Goal: Task Accomplishment & Management: Manage account settings

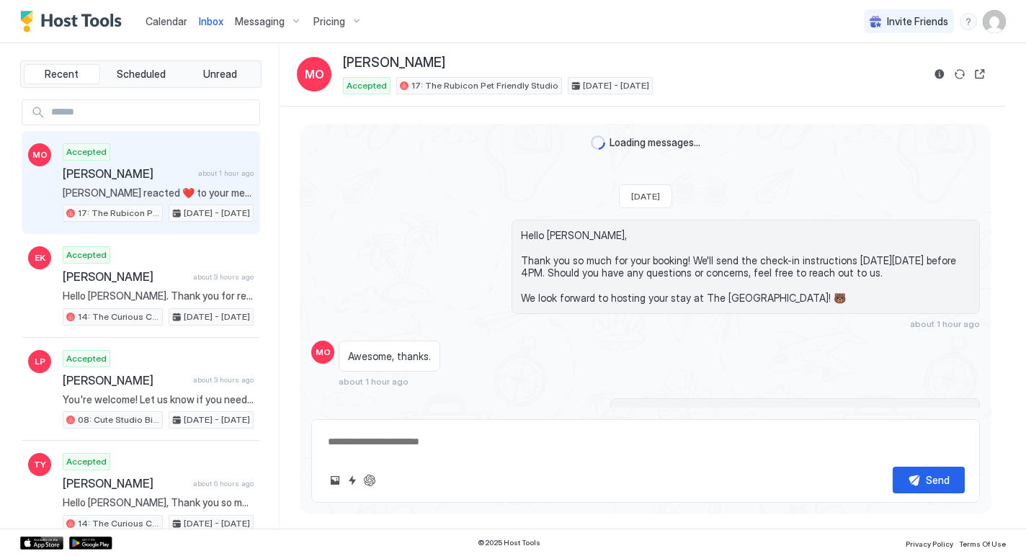
scroll to position [138, 0]
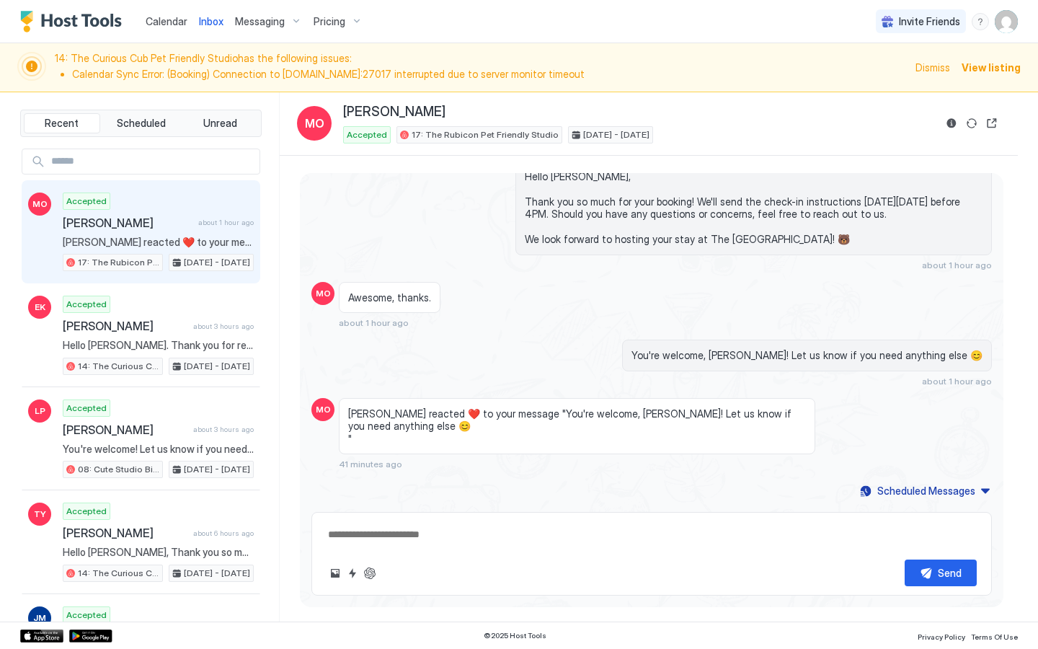
scroll to position [46, 0]
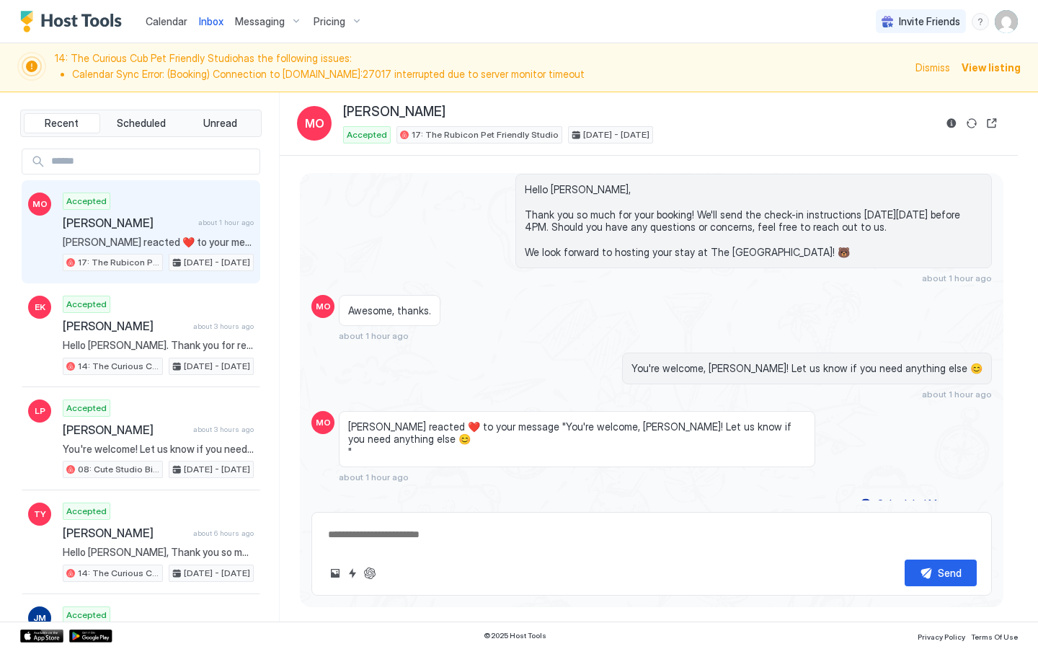
type textarea "*"
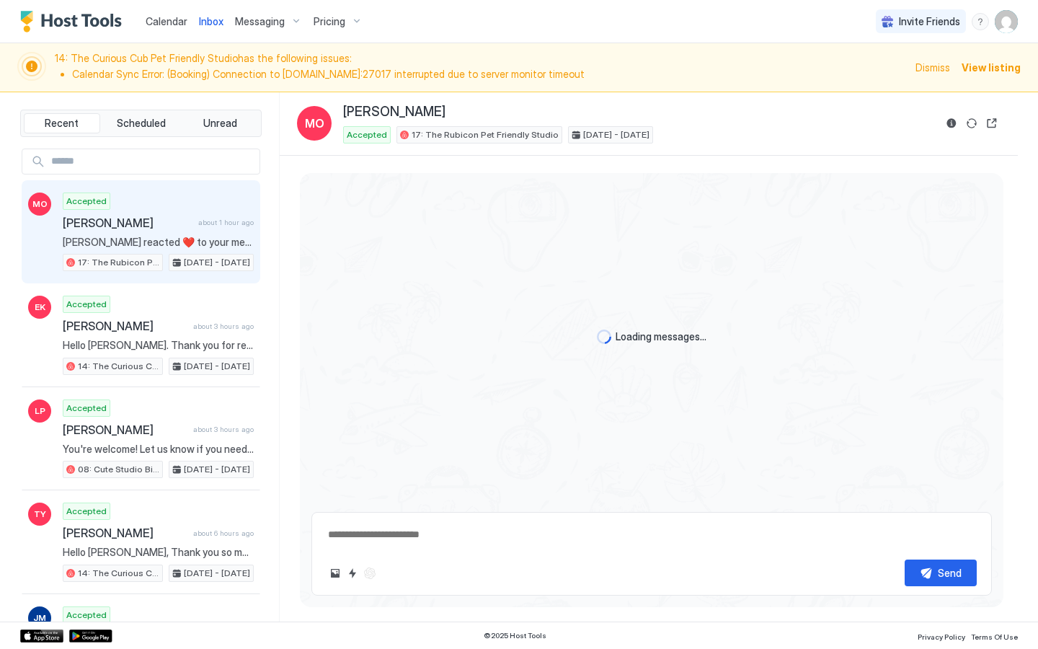
scroll to position [95, 0]
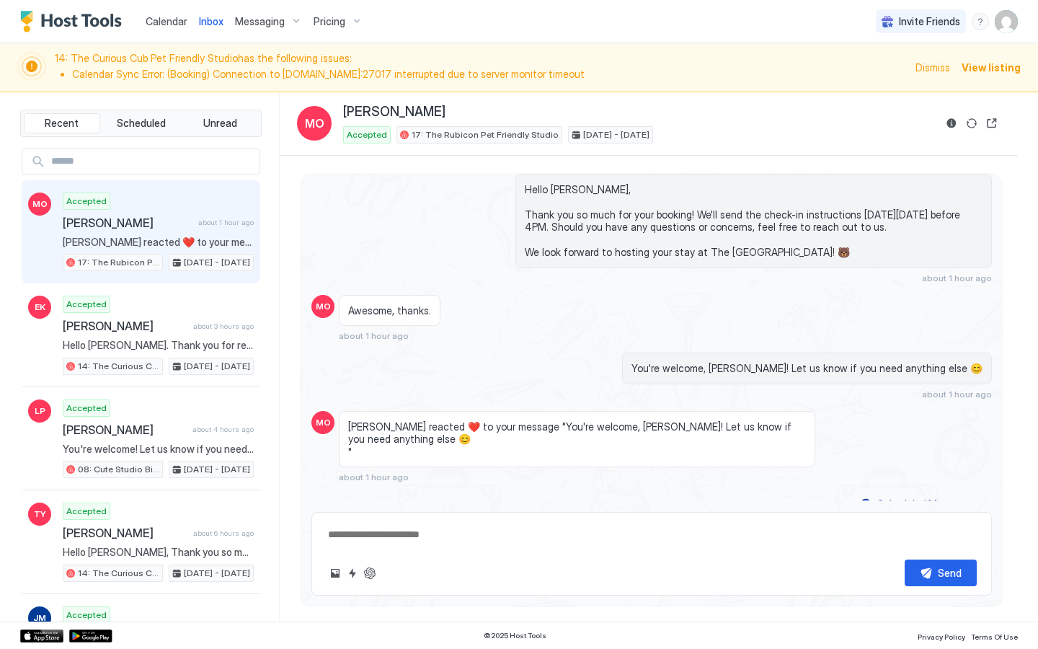
type textarea "*"
click at [980, 66] on span "View listing" at bounding box center [990, 67] width 59 height 15
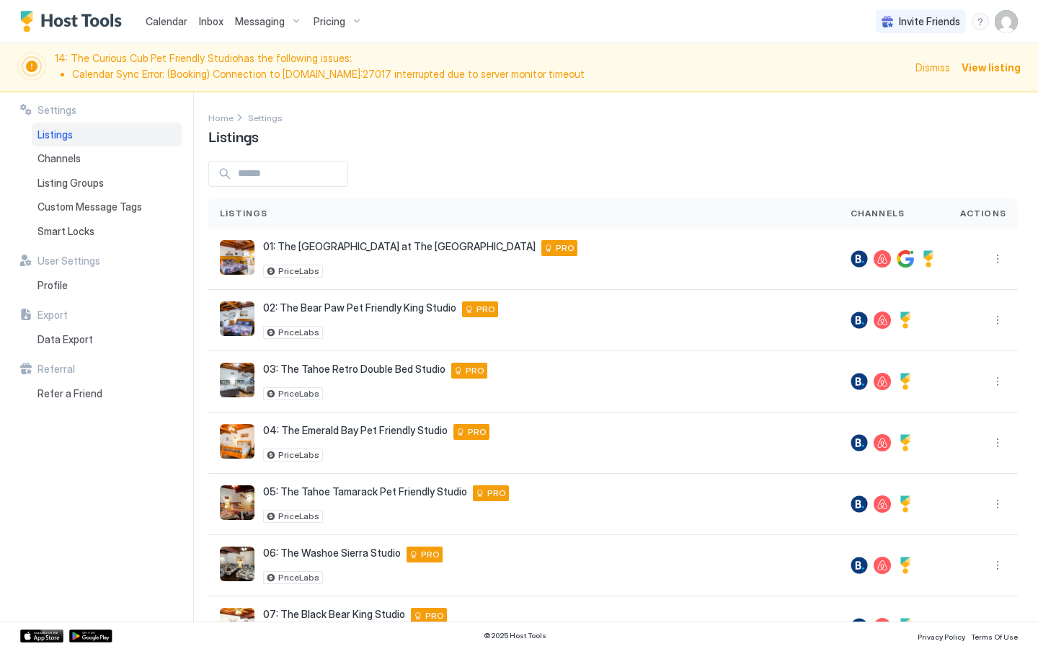
click at [996, 66] on span "View listing" at bounding box center [990, 67] width 59 height 15
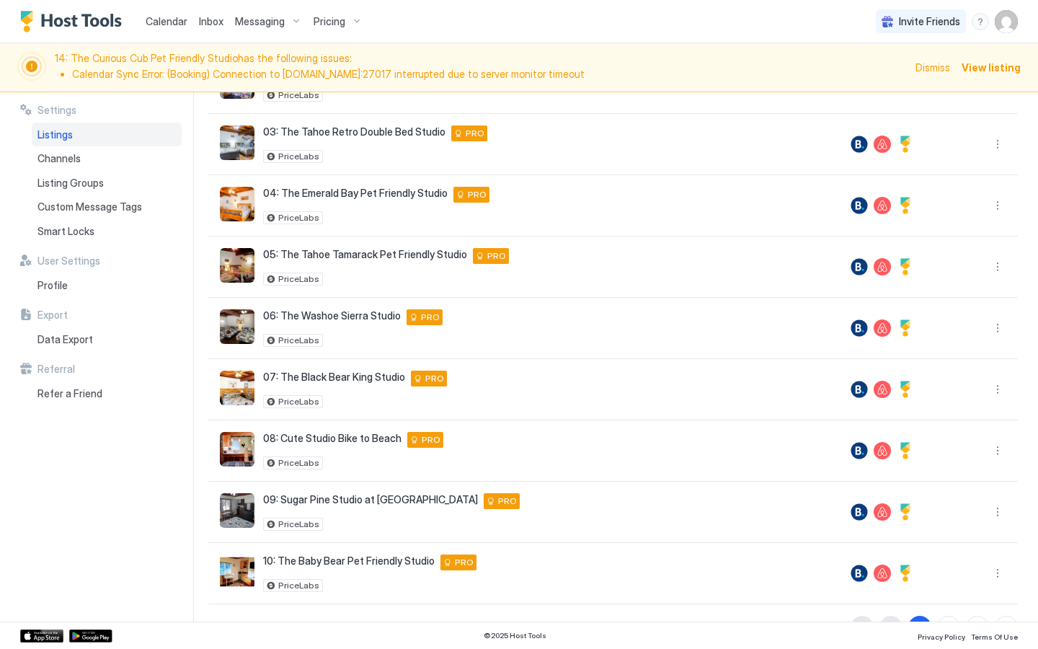
scroll to position [272, 0]
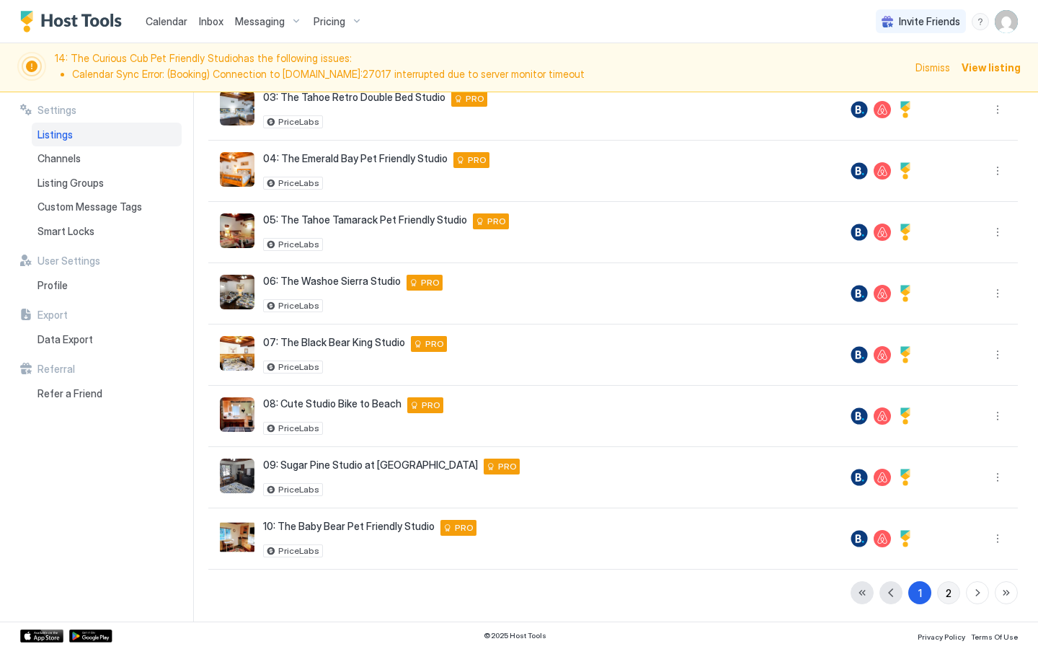
click at [949, 595] on div "2" at bounding box center [949, 592] width 6 height 15
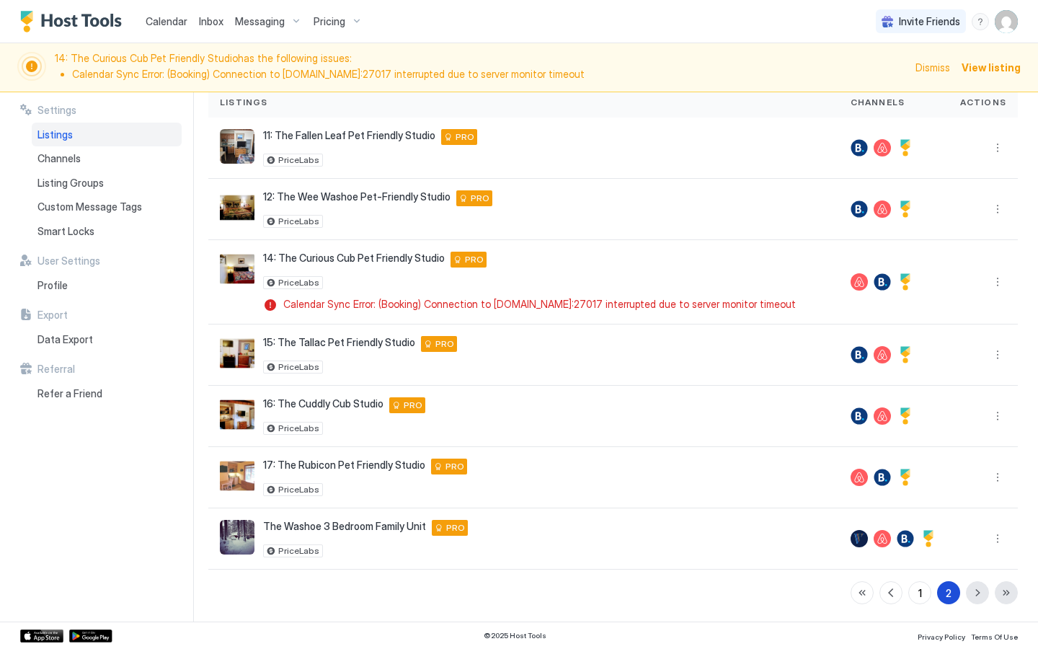
scroll to position [122, 0]
click at [177, 23] on span "Calendar" at bounding box center [167, 21] width 42 height 12
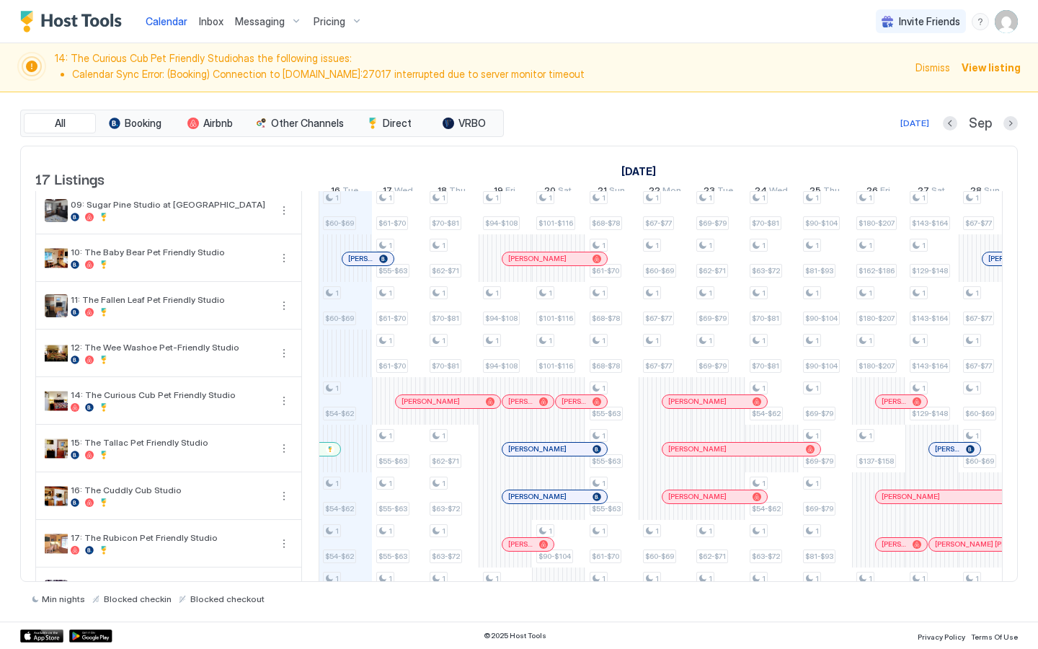
scroll to position [374, 0]
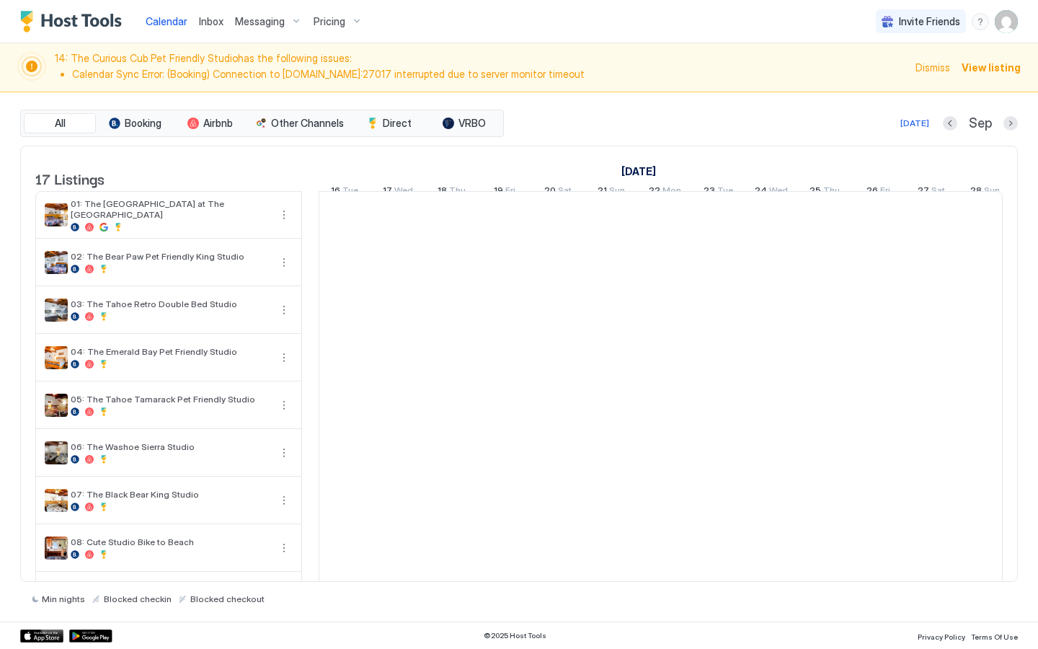
scroll to position [0, 801]
